Goal: Communication & Community: Answer question/provide support

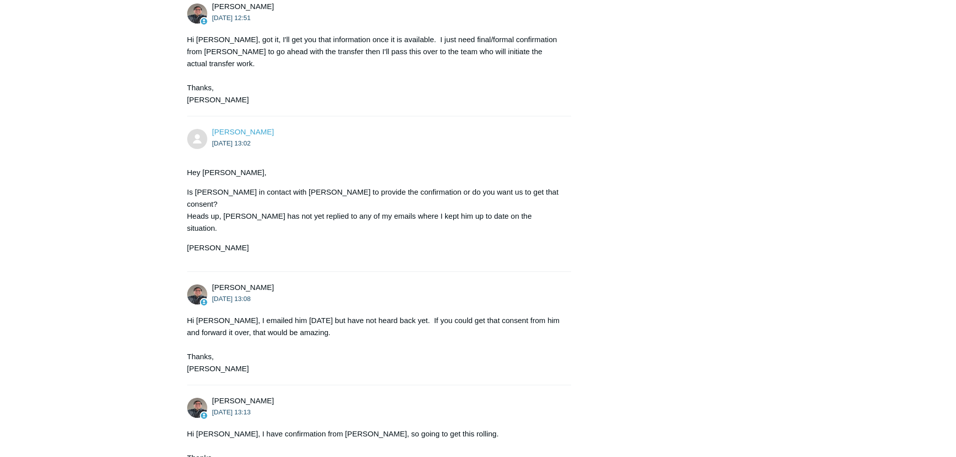
scroll to position [2912, 0]
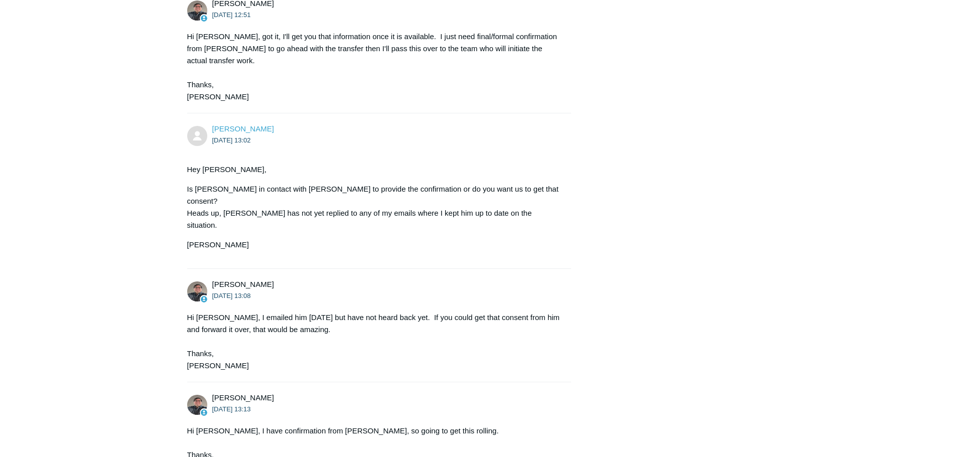
click at [202, 282] on img at bounding box center [197, 292] width 20 height 20
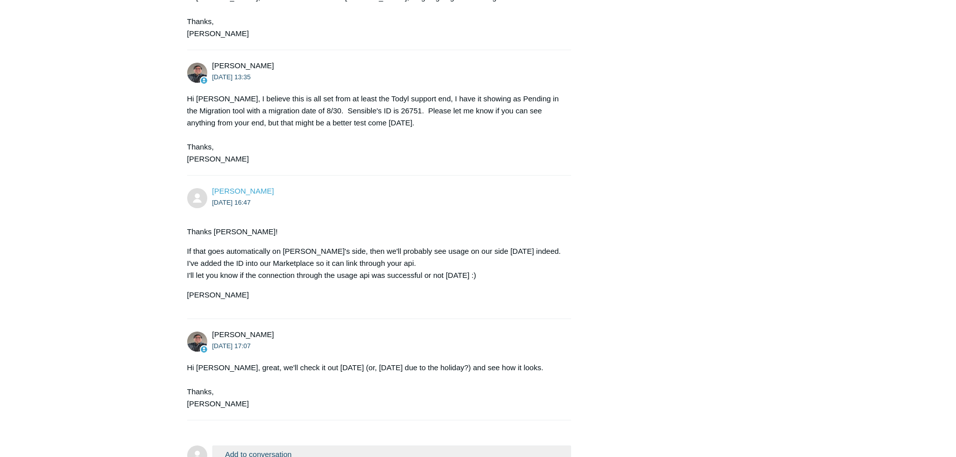
scroll to position [3374, 0]
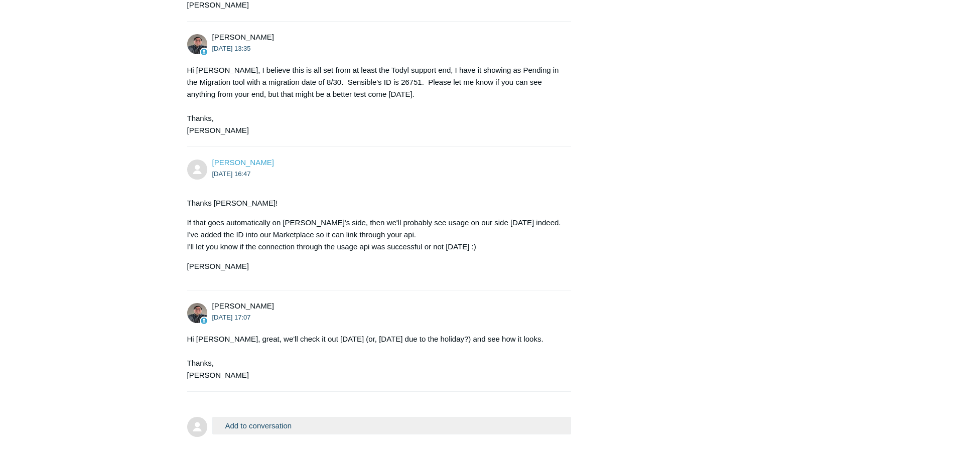
click at [270, 417] on button "Add to conversation" at bounding box center [391, 426] width 359 height 18
click at [267, 417] on button "Add to conversation" at bounding box center [391, 426] width 359 height 18
click at [279, 417] on button "Add to conversation" at bounding box center [391, 426] width 359 height 18
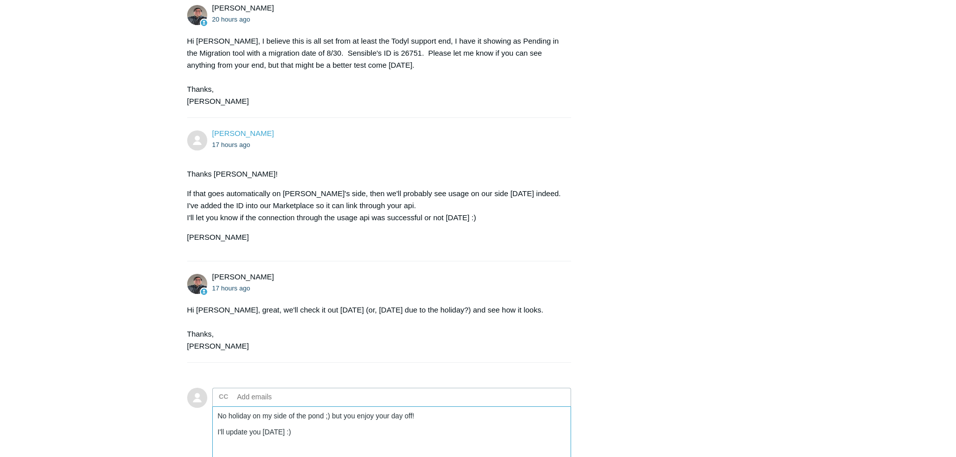
scroll to position [3475, 0]
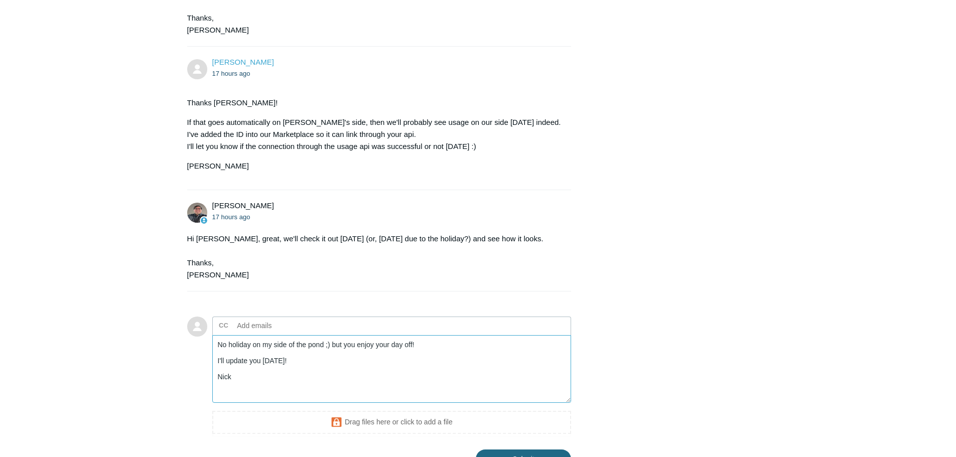
type textarea "No holiday on my side of the pond ;) but you enjoy your day off! I'll update yo…"
click at [499, 450] on input "Submit" at bounding box center [523, 460] width 95 height 20
